Goal: Task Accomplishment & Management: Use online tool/utility

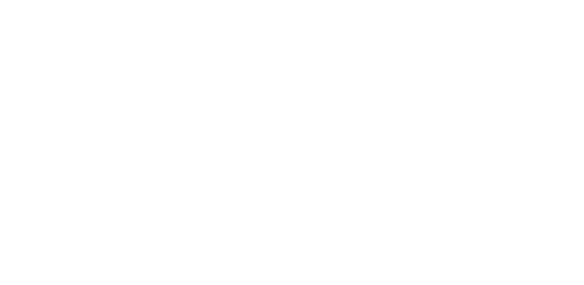
select select "Song"
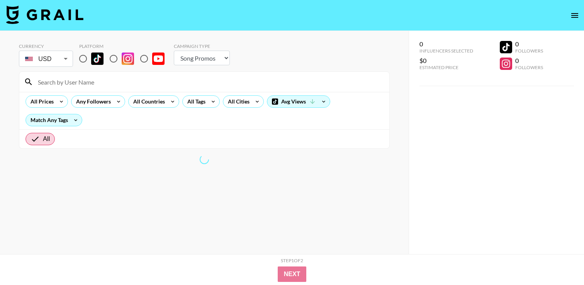
click at [97, 79] on input at bounding box center [209, 82] width 352 height 12
click at [73, 83] on input at bounding box center [209, 82] width 352 height 12
paste input "zacalsop"
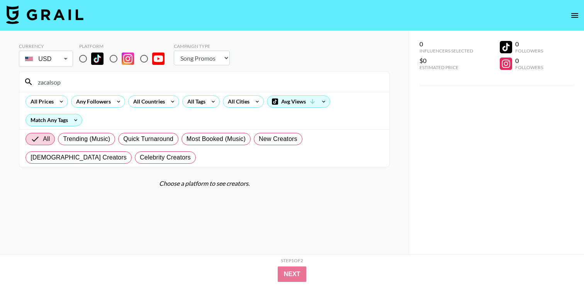
paste input "zacalsop"
click at [60, 80] on input "zacalsopzacalsop" at bounding box center [209, 82] width 352 height 12
paste input
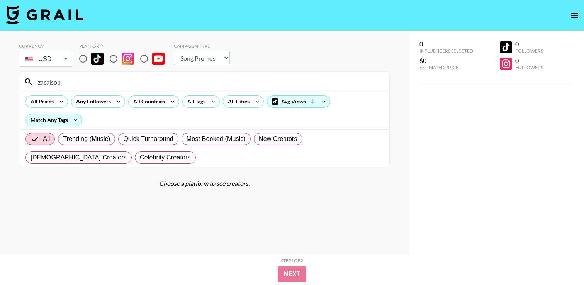
type input "zacalsop"
click at [213, 56] on select "Choose Type... Song Promos Brand Promos" at bounding box center [202, 58] width 56 height 15
select select "Brand"
click at [174, 51] on select "Choose Type... Song Promos Brand Promos" at bounding box center [202, 58] width 56 height 15
click at [329, 36] on div "Currency USD USD ​ Platform Campaign Type Choose Type... Song Promos Brand Prom…" at bounding box center [204, 158] width 409 height 254
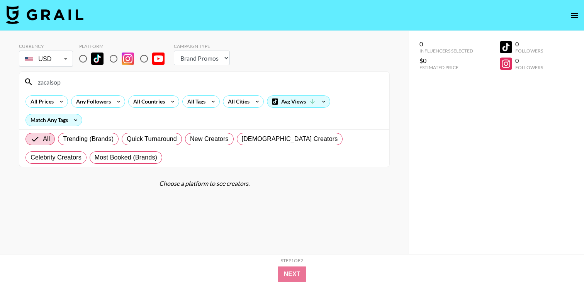
click at [127, 84] on input "zacalsop" at bounding box center [209, 82] width 352 height 12
click at [293, 33] on div "Currency USD USD ​ Platform Campaign Type Choose Type... Song Promos Brand Prom…" at bounding box center [204, 158] width 409 height 254
click at [85, 61] on input "radio" at bounding box center [83, 59] width 16 height 16
radio input "true"
click at [113, 59] on input "radio" at bounding box center [113, 59] width 16 height 16
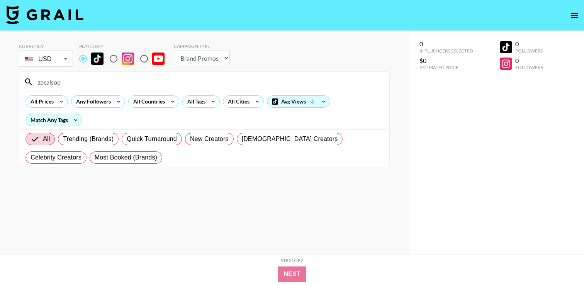
radio input "true"
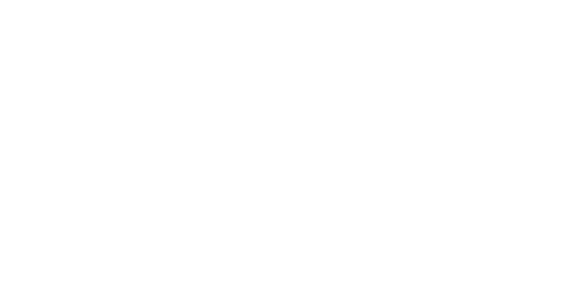
select select "Song"
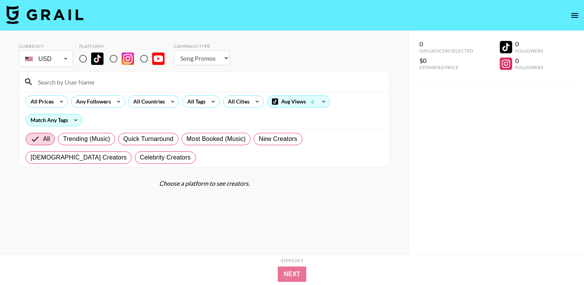
click at [77, 82] on input at bounding box center [209, 82] width 352 height 12
paste input "jackbrinkman"
type input "jackbrinkman"
click at [233, 54] on div "Currency USD USD ​ Platform Campaign Type Choose Type... Song Promos Brand Prom…" at bounding box center [204, 55] width 371 height 25
click at [227, 54] on select "Choose Type... Song Promos Brand Promos" at bounding box center [202, 58] width 56 height 15
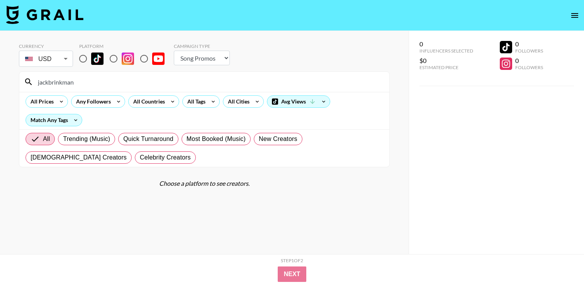
select select "Brand"
click at [174, 51] on select "Choose Type... Song Promos Brand Promos" at bounding box center [202, 58] width 56 height 15
click at [341, 31] on div "Currency USD USD ​ Platform Campaign Type Choose Type... Song Promos Brand Prom…" at bounding box center [204, 158] width 409 height 254
